Goal: Task Accomplishment & Management: Use online tool/utility

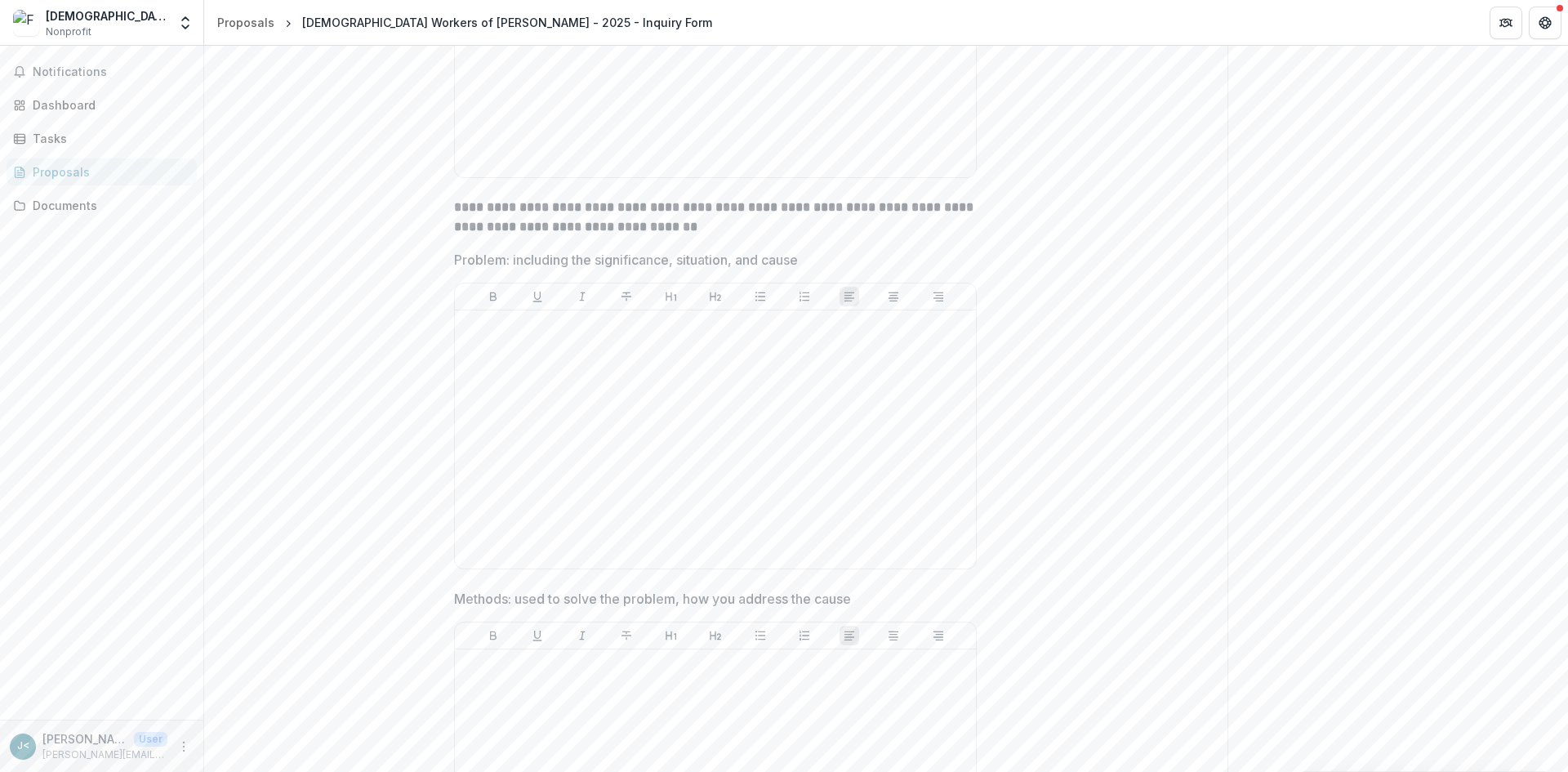
scroll to position [6183, 0]
click at [823, 381] on div at bounding box center [714, 443] width 508 height 245
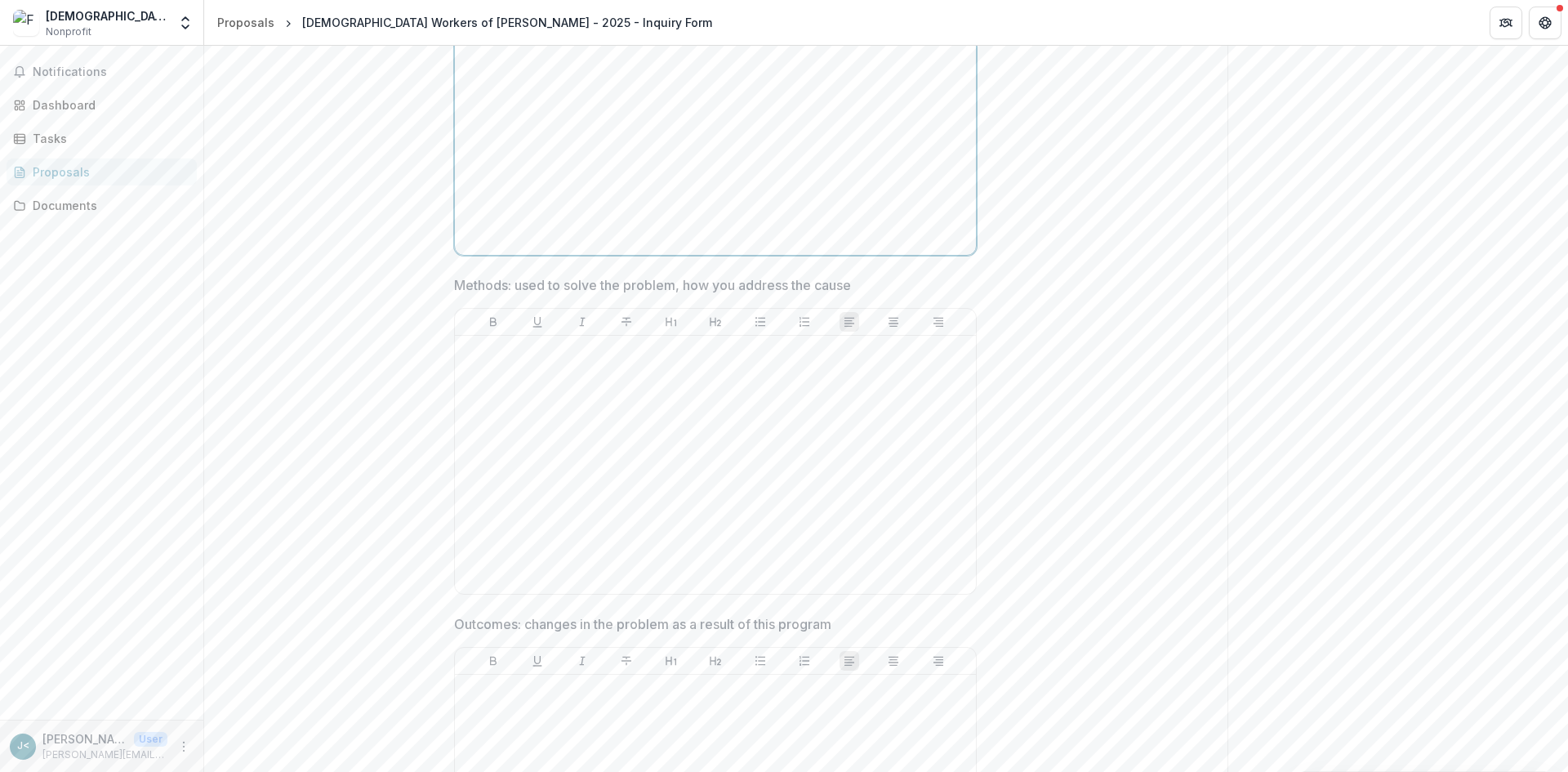
scroll to position [6509, 0]
click at [784, 420] on div at bounding box center [714, 456] width 508 height 245
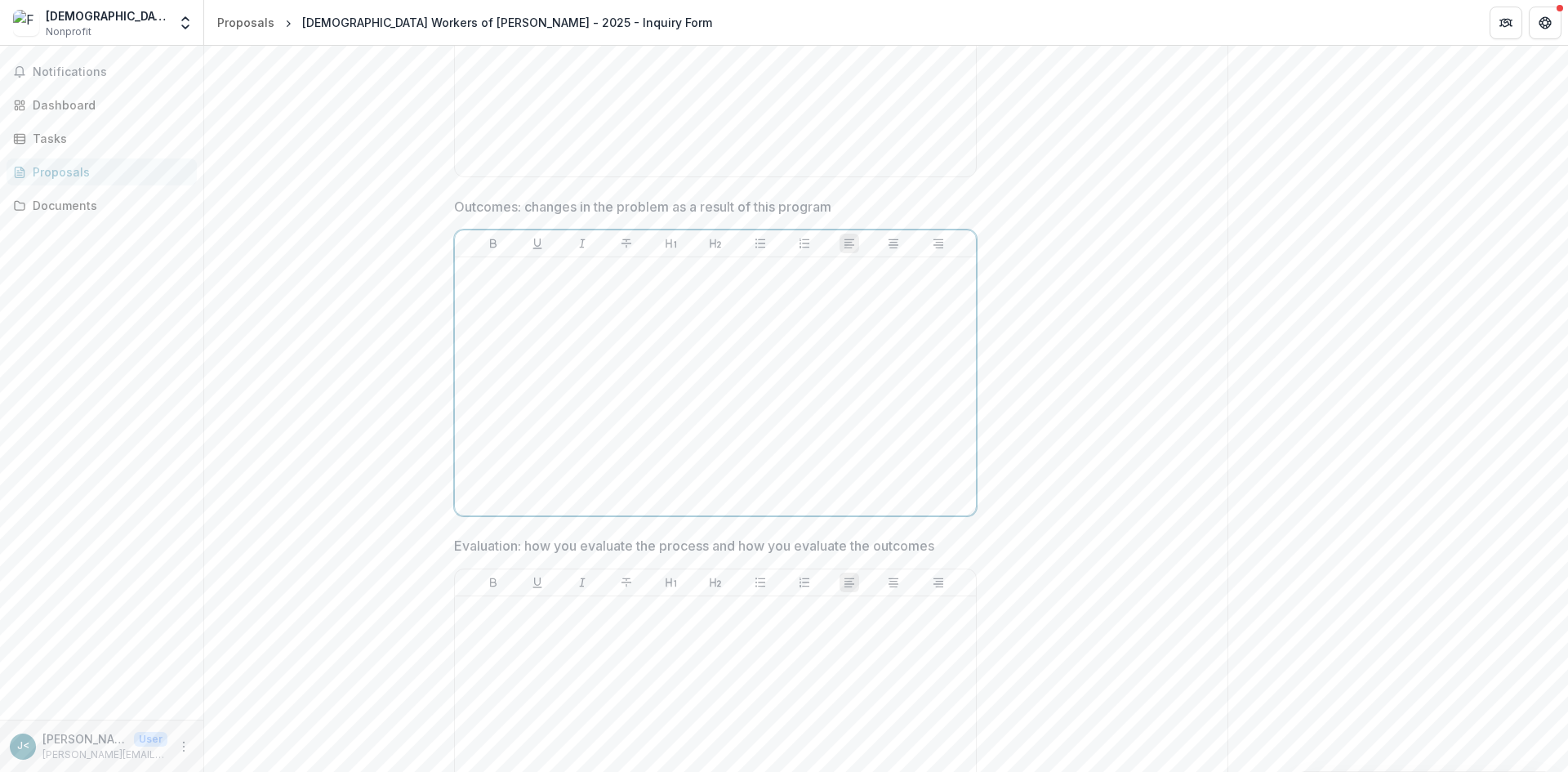
click at [777, 394] on div at bounding box center [714, 386] width 508 height 245
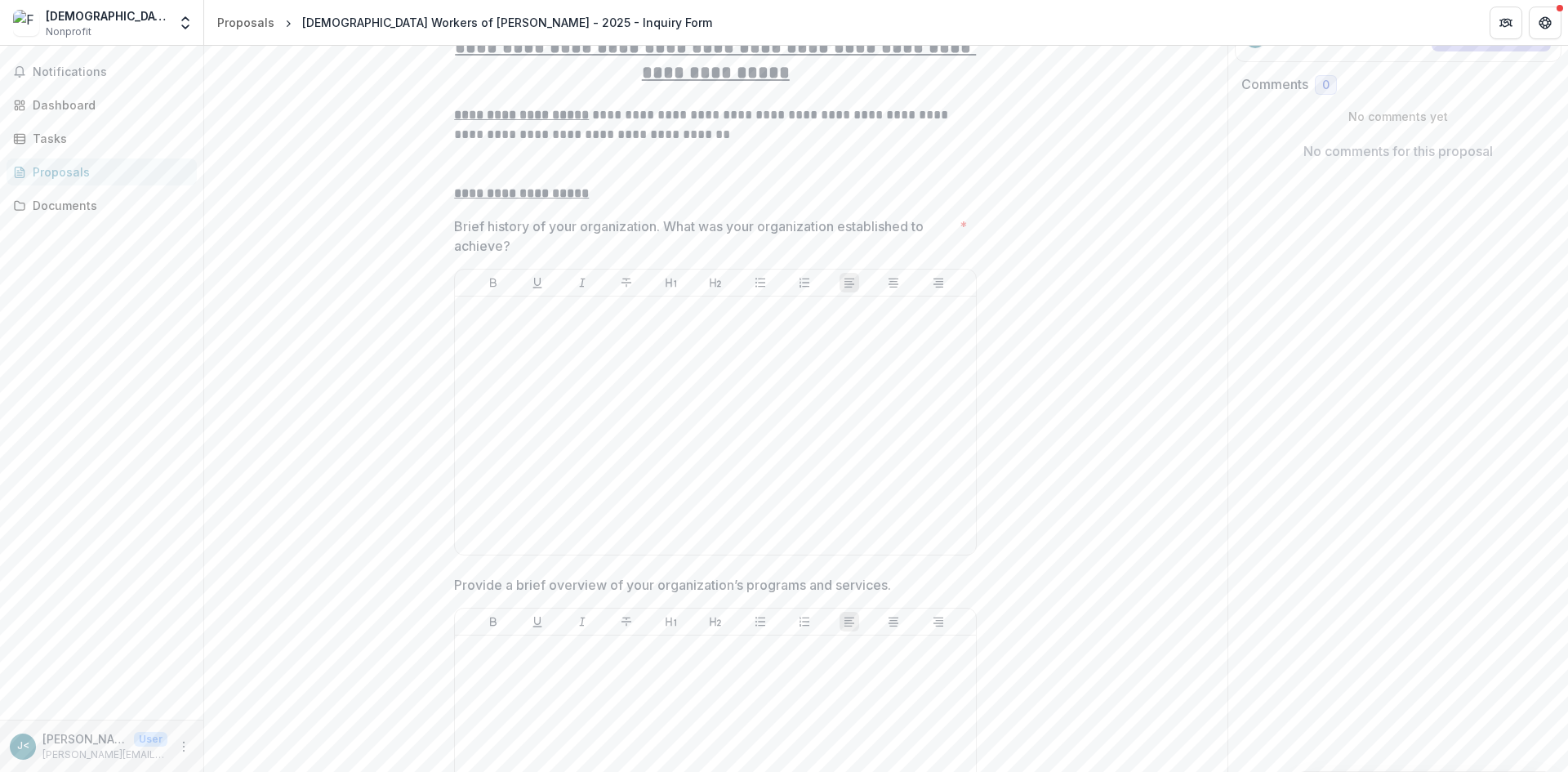
scroll to position [327, 0]
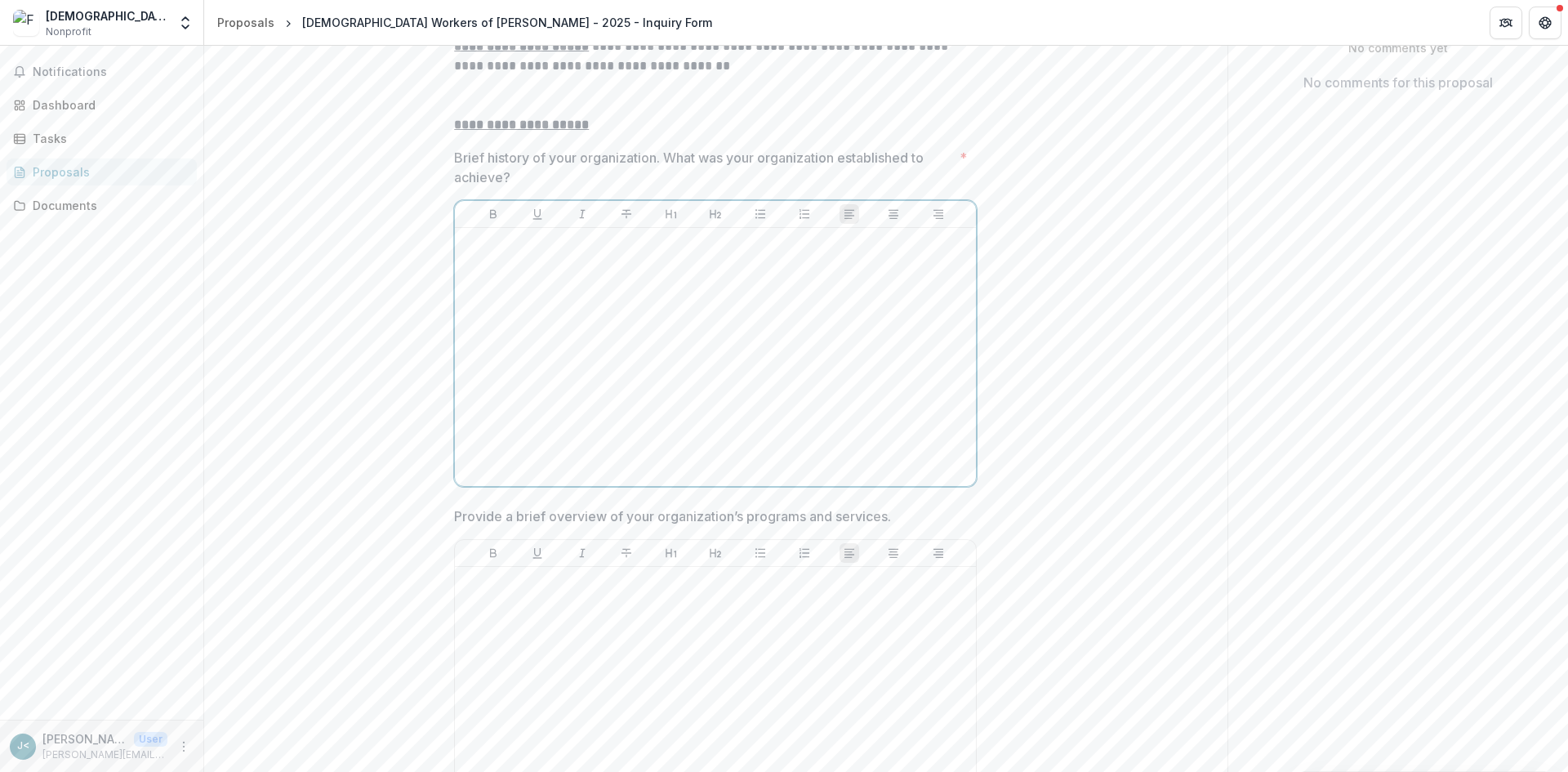
click at [628, 404] on div at bounding box center [714, 357] width 508 height 245
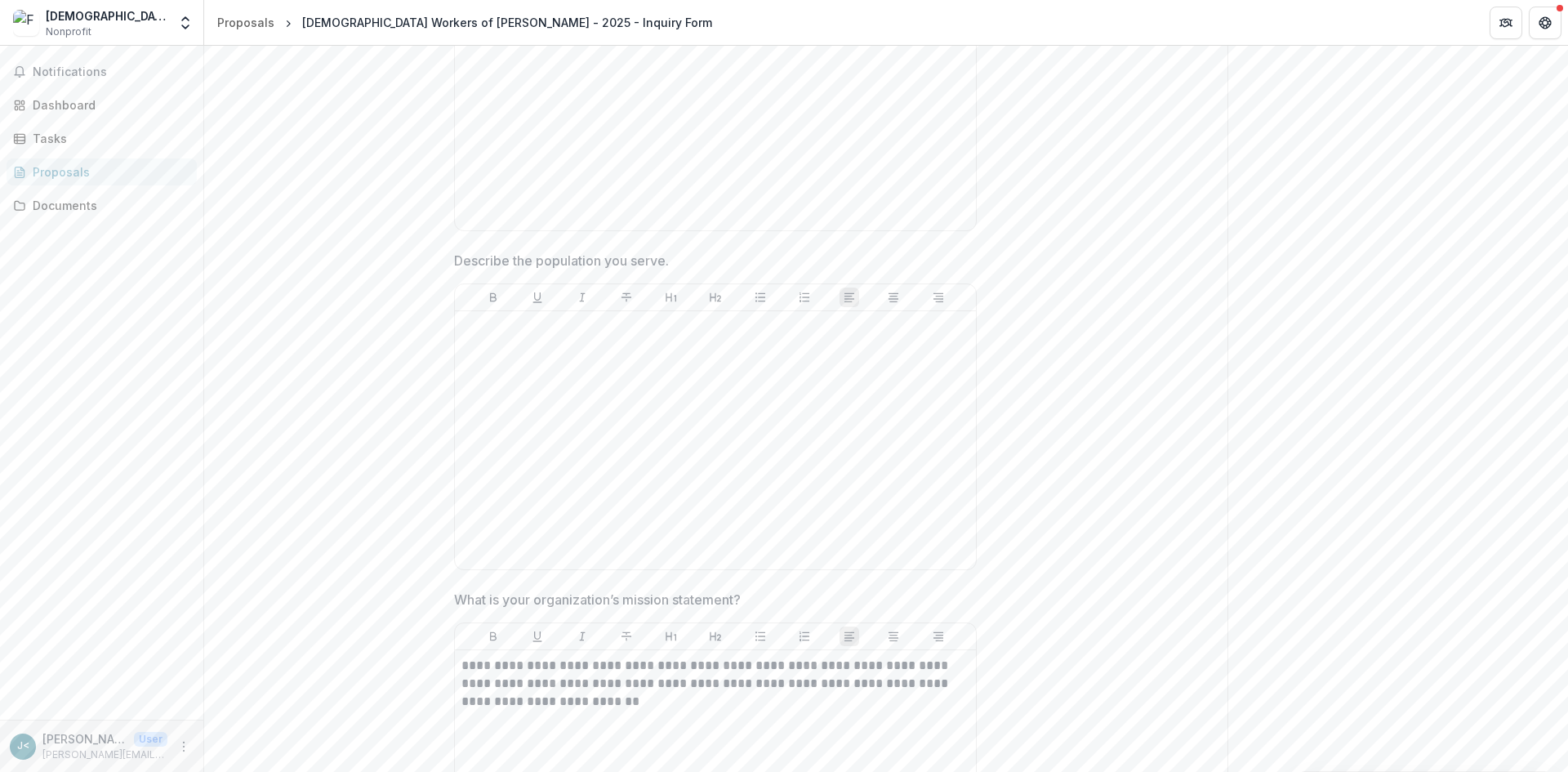
scroll to position [817, 0]
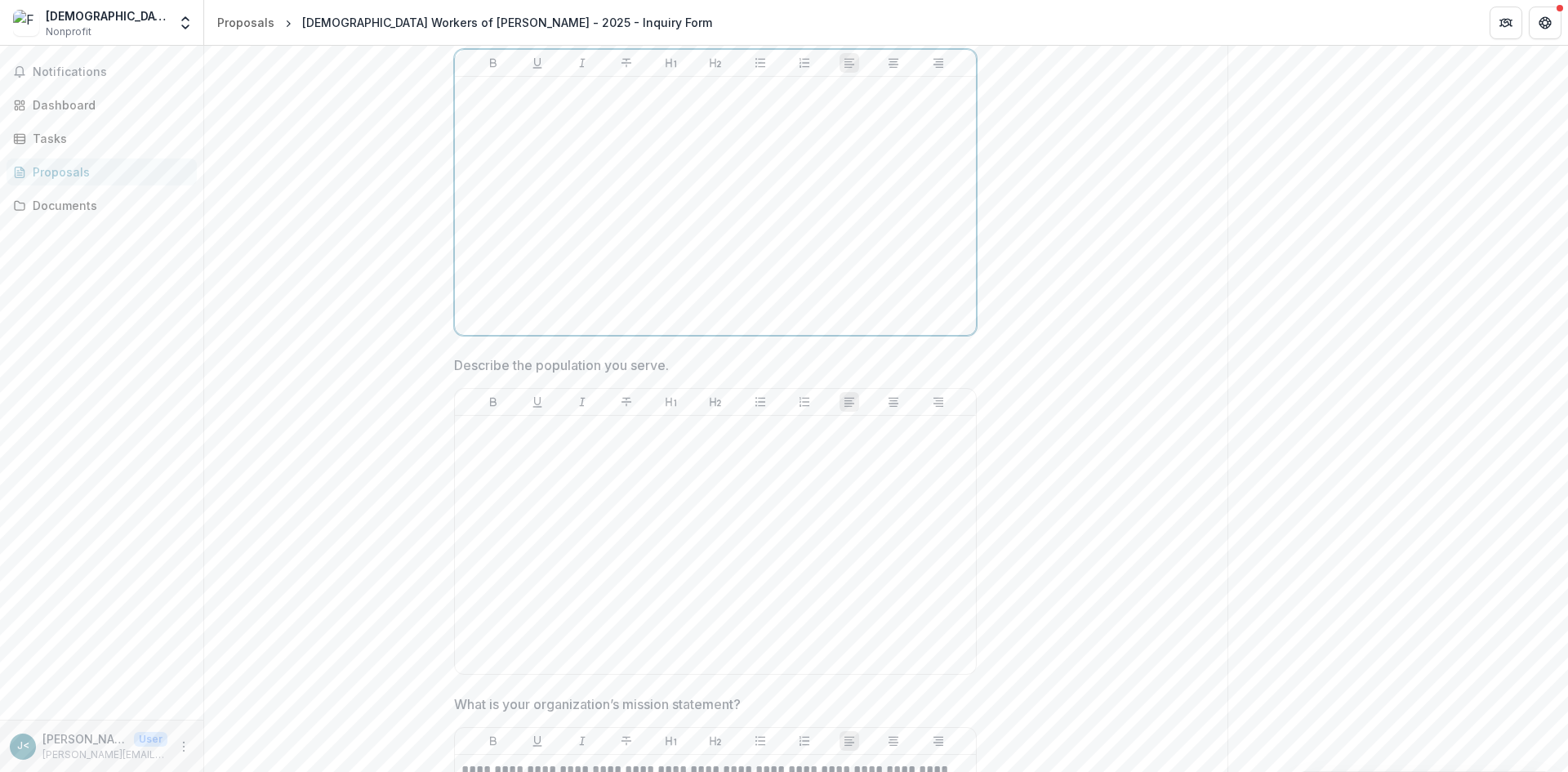
click at [601, 213] on div at bounding box center [714, 206] width 508 height 245
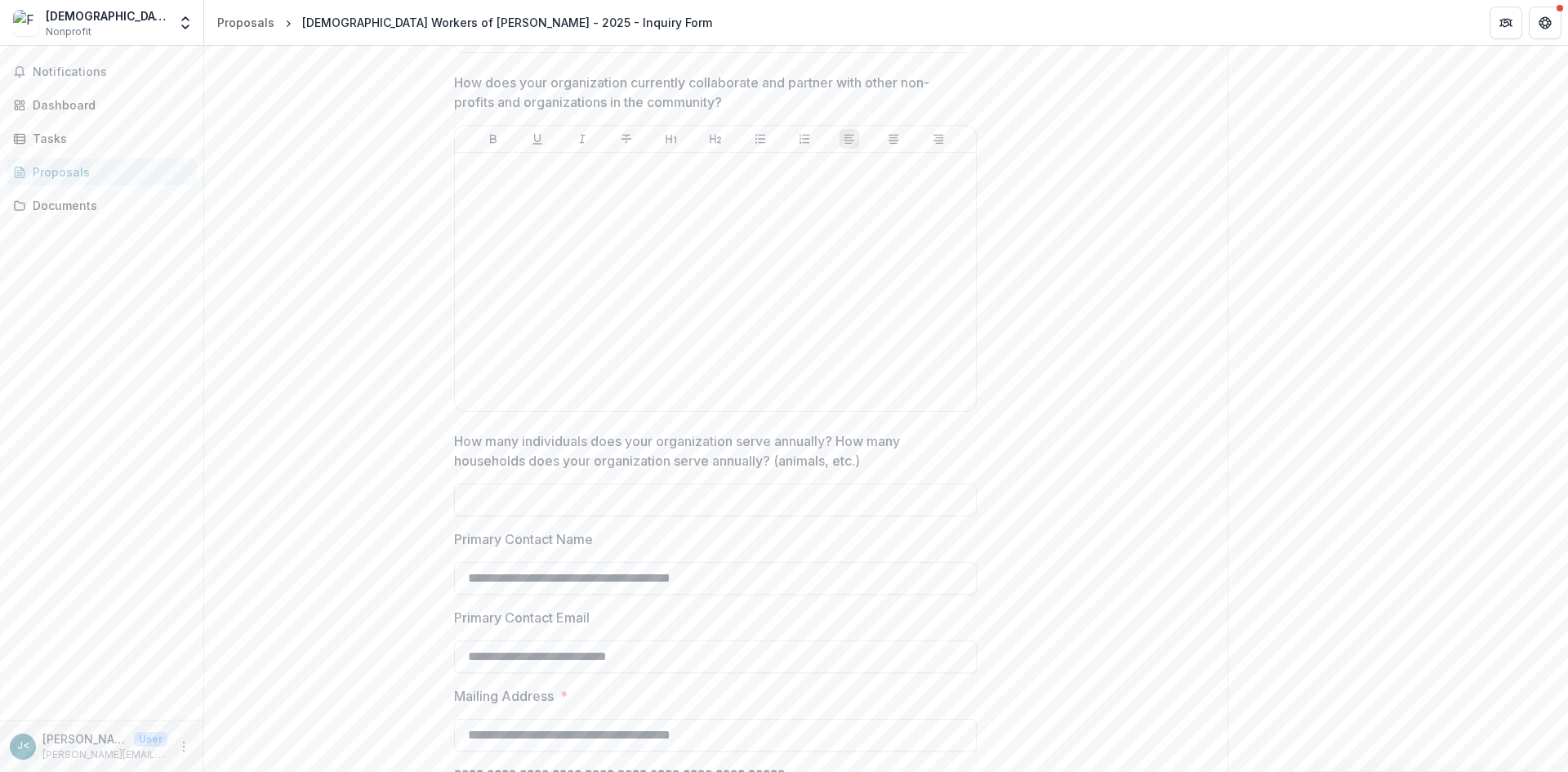
scroll to position [1789, 0]
click at [607, 271] on div at bounding box center [714, 287] width 508 height 245
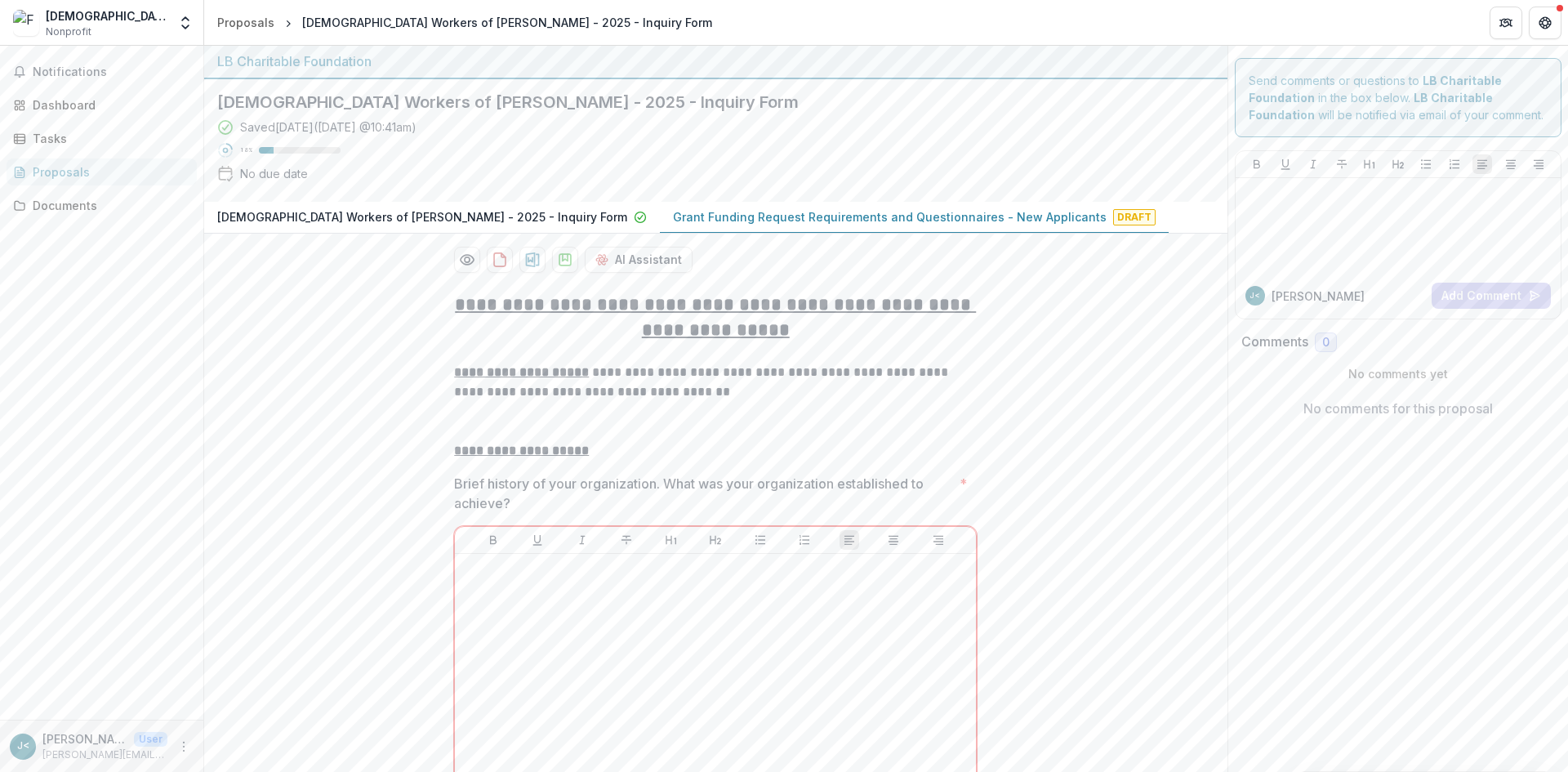
scroll to position [0, 0]
click at [702, 426] on p at bounding box center [715, 432] width 523 height 20
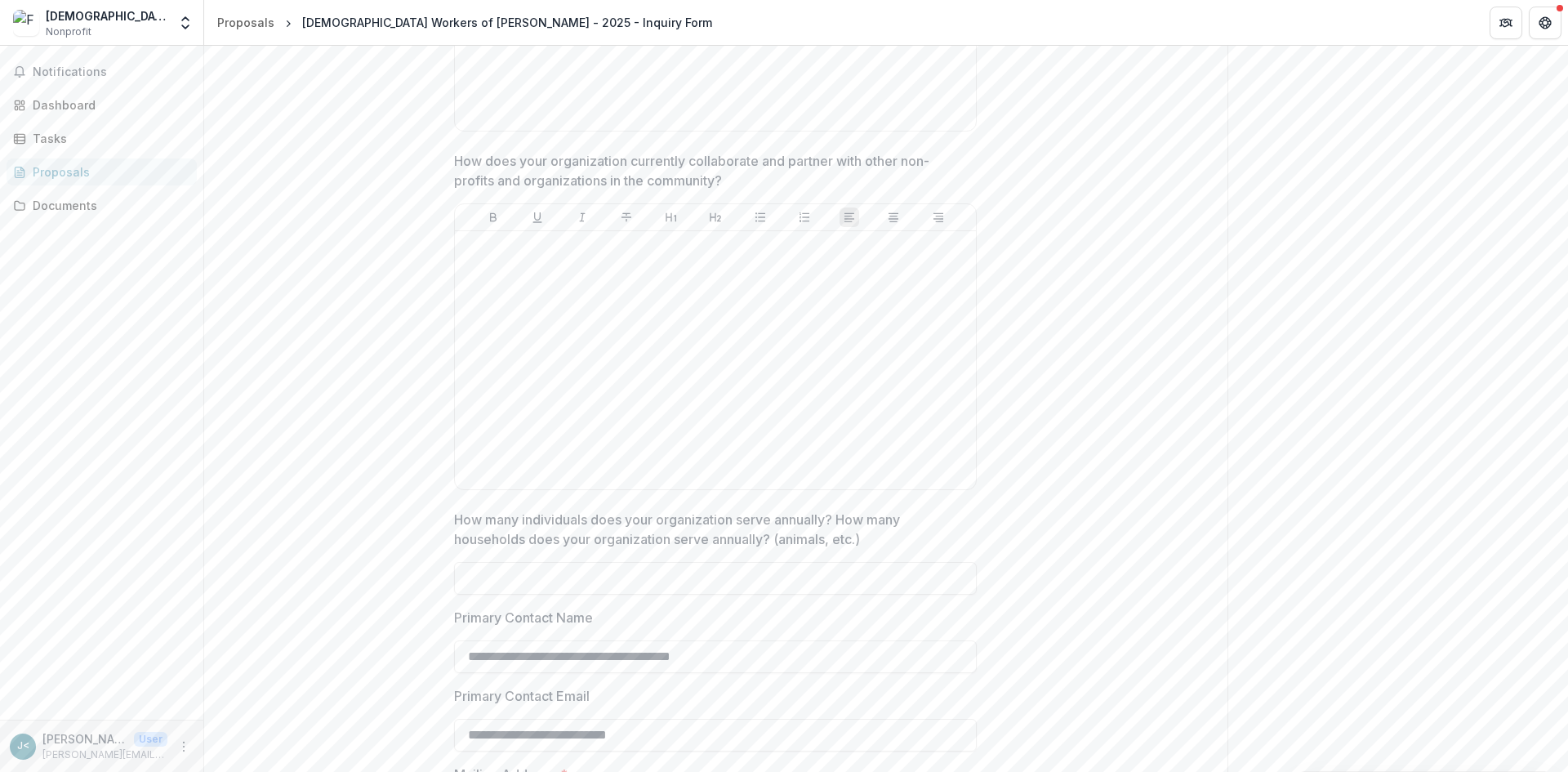
scroll to position [1797, 0]
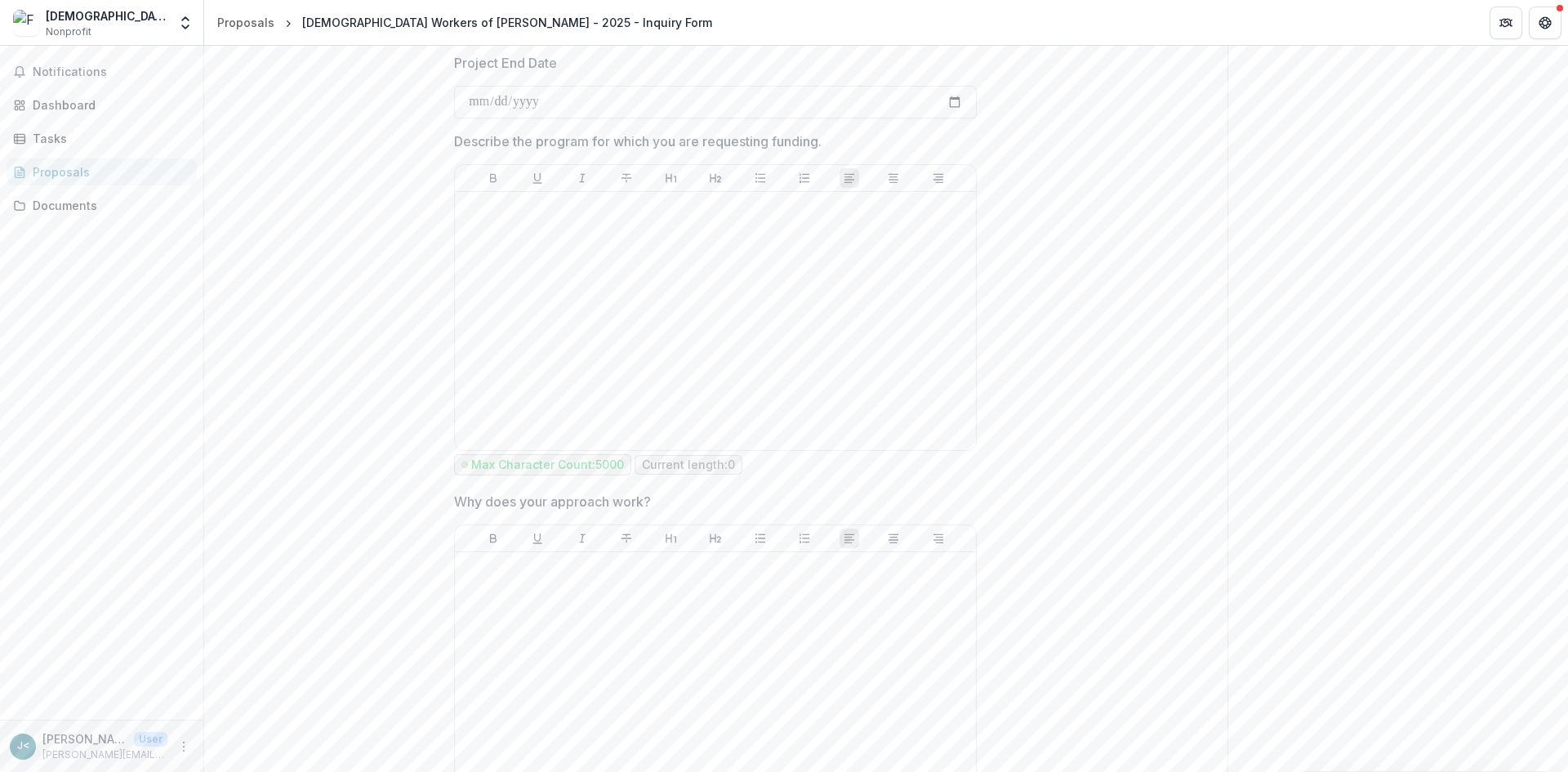
scroll to position [2613, 0]
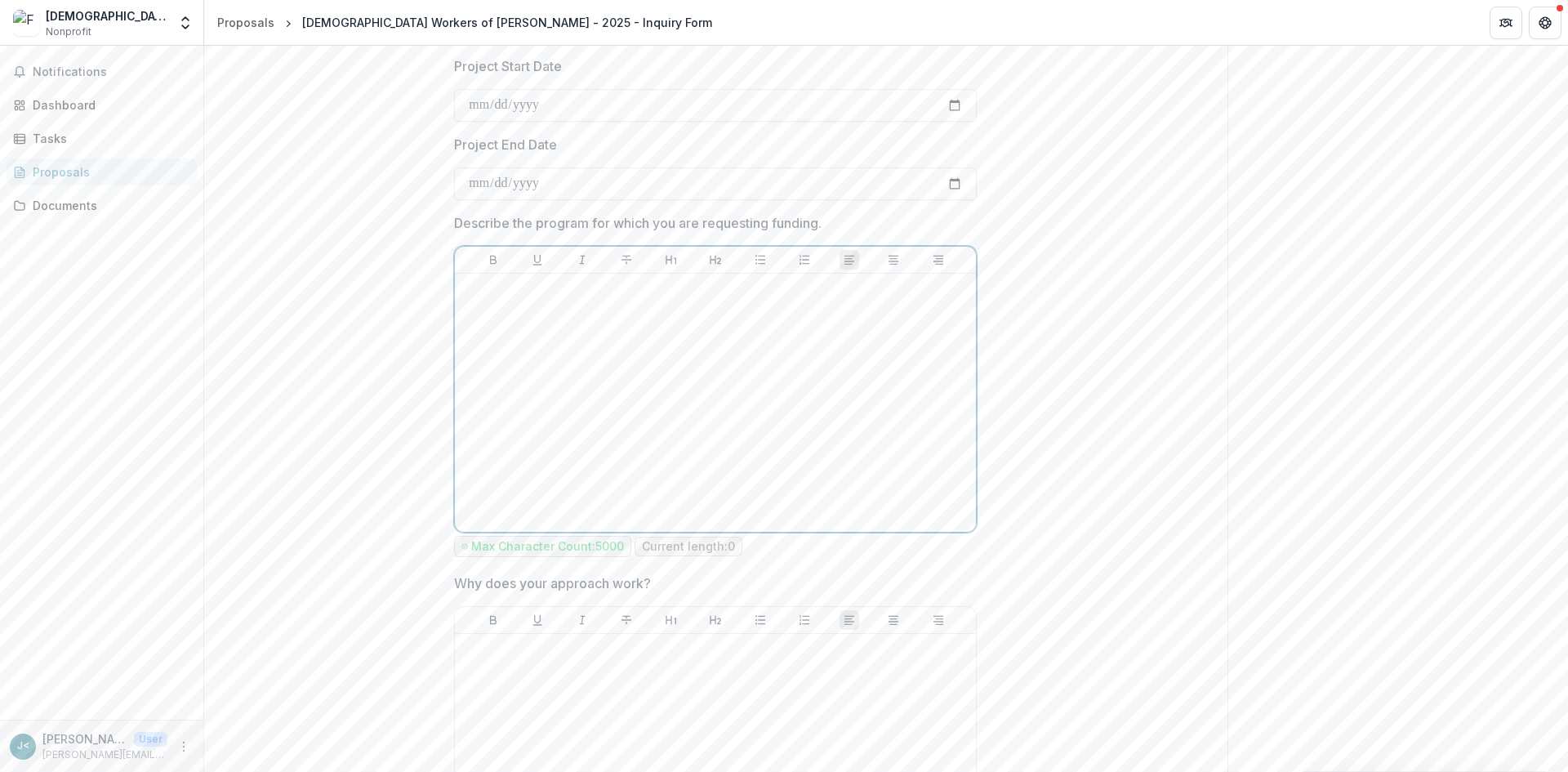
click at [671, 430] on div at bounding box center [714, 403] width 508 height 245
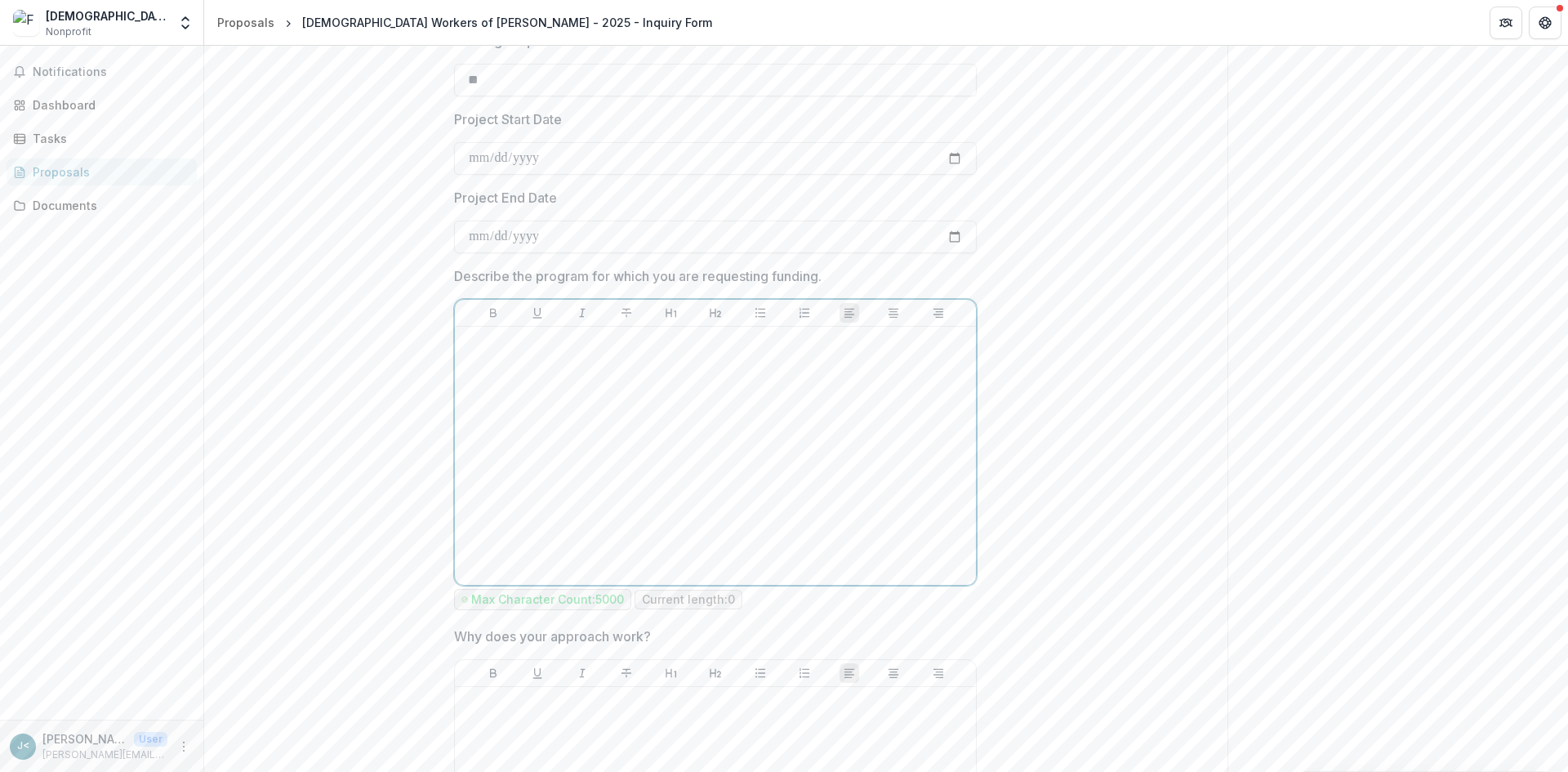
scroll to position [2532, 0]
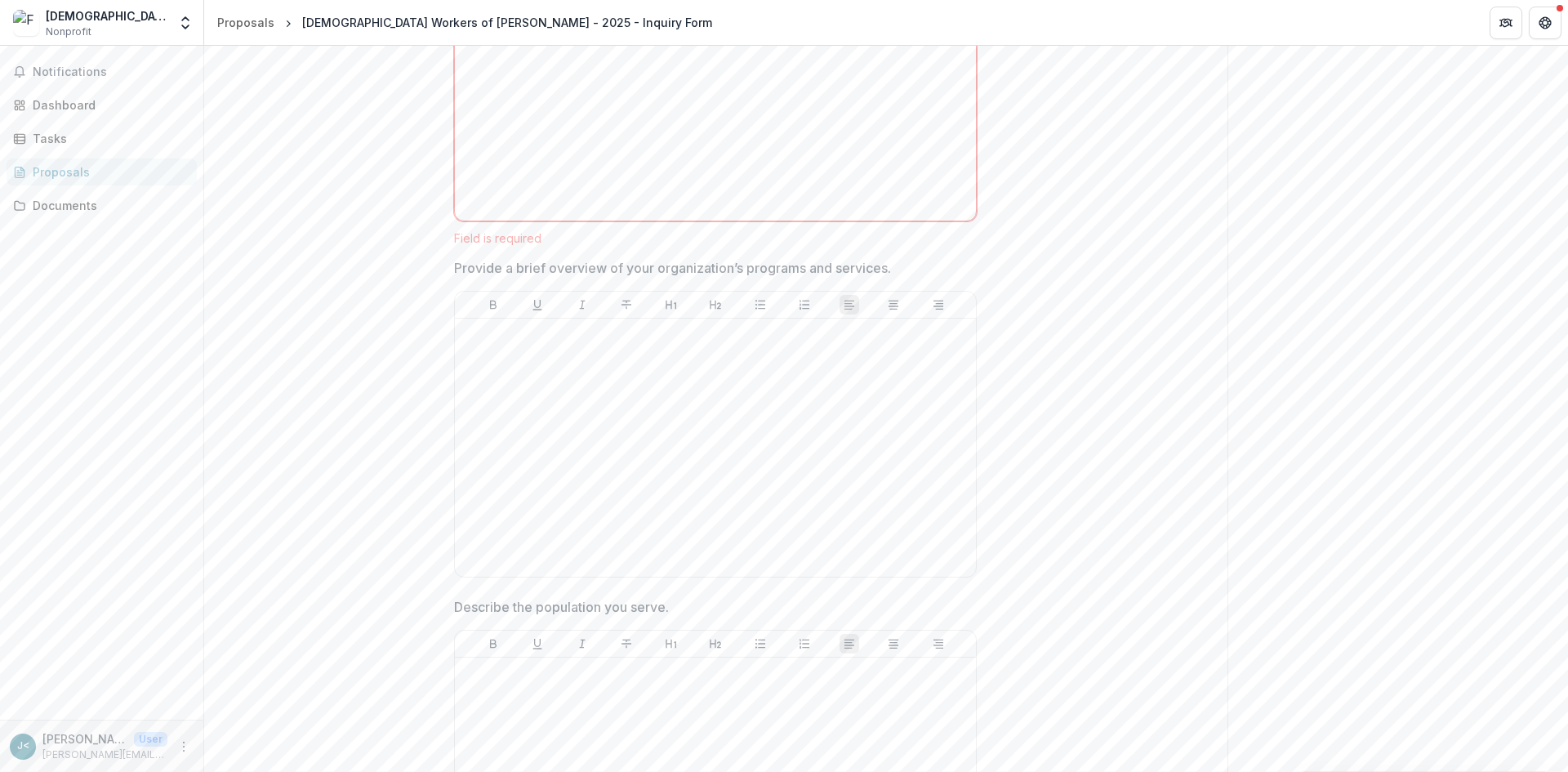
scroll to position [0, 0]
